Goal: Information Seeking & Learning: Learn about a topic

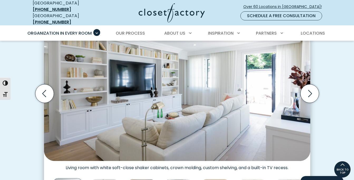
scroll to position [176, 0]
click at [52, 166] on figcaption "Living room with white soft-close shaker cabinets, crown molding, custom shelvi…" at bounding box center [177, 165] width 266 height 9
click at [33, 145] on div "Custom Entertainment Centers for Any Space, Style and Budget Traditional white …" at bounding box center [176, 98] width 297 height 234
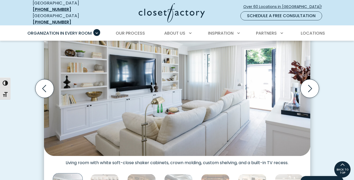
scroll to position [181, 0]
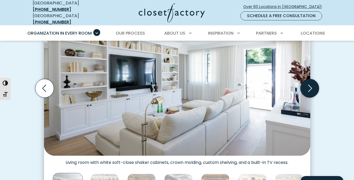
click at [312, 86] on icon "Next slide" at bounding box center [309, 88] width 18 height 18
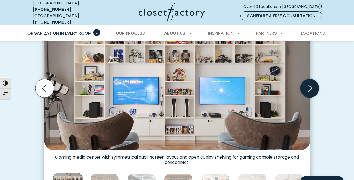
click at [312, 86] on icon "Next slide" at bounding box center [309, 88] width 18 height 18
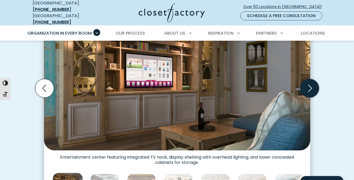
click at [312, 86] on icon "Next slide" at bounding box center [309, 88] width 18 height 18
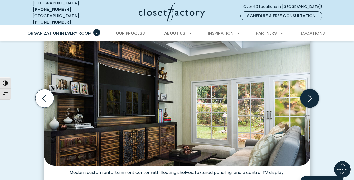
scroll to position [171, 0]
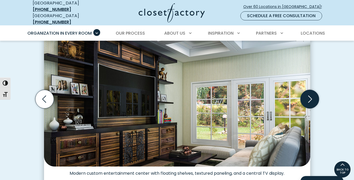
click at [312, 94] on icon "Next slide" at bounding box center [309, 99] width 18 height 18
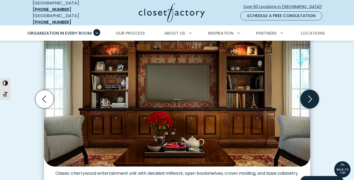
click at [312, 94] on icon "Next slide" at bounding box center [309, 99] width 18 height 18
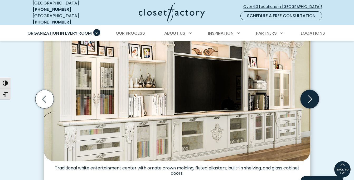
click at [312, 94] on icon "Next slide" at bounding box center [309, 99] width 18 height 18
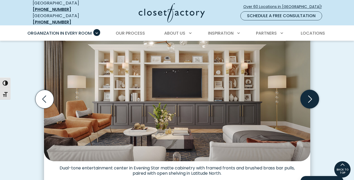
click at [312, 95] on icon "Next slide" at bounding box center [309, 99] width 18 height 18
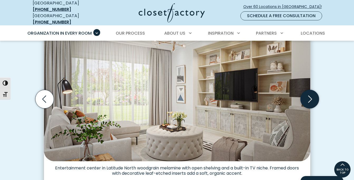
click at [312, 95] on icon "Next slide" at bounding box center [309, 99] width 18 height 18
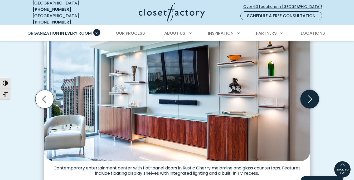
click at [312, 95] on icon "Next slide" at bounding box center [309, 99] width 18 height 18
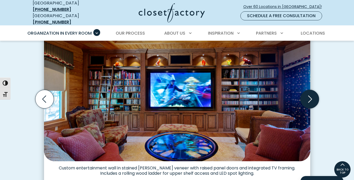
click at [312, 95] on icon "Next slide" at bounding box center [309, 99] width 18 height 18
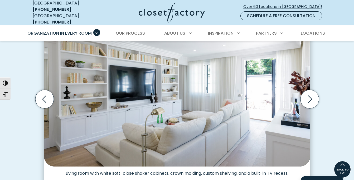
drag, startPoint x: 312, startPoint y: 94, endPoint x: 298, endPoint y: 71, distance: 26.6
click at [298, 71] on div "Traditional white entertainment center with ornate crown molding, fluted pilast…" at bounding box center [177, 98] width 266 height 153
